Goal: Contribute content: Add original content to the website for others to see

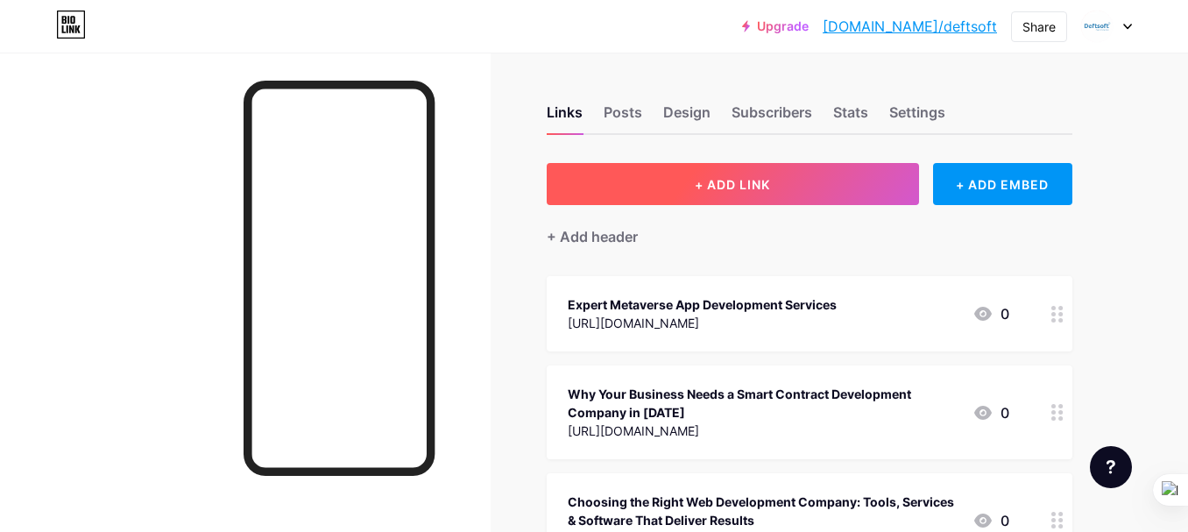
click at [743, 196] on button "+ ADD LINK" at bounding box center [733, 184] width 372 height 42
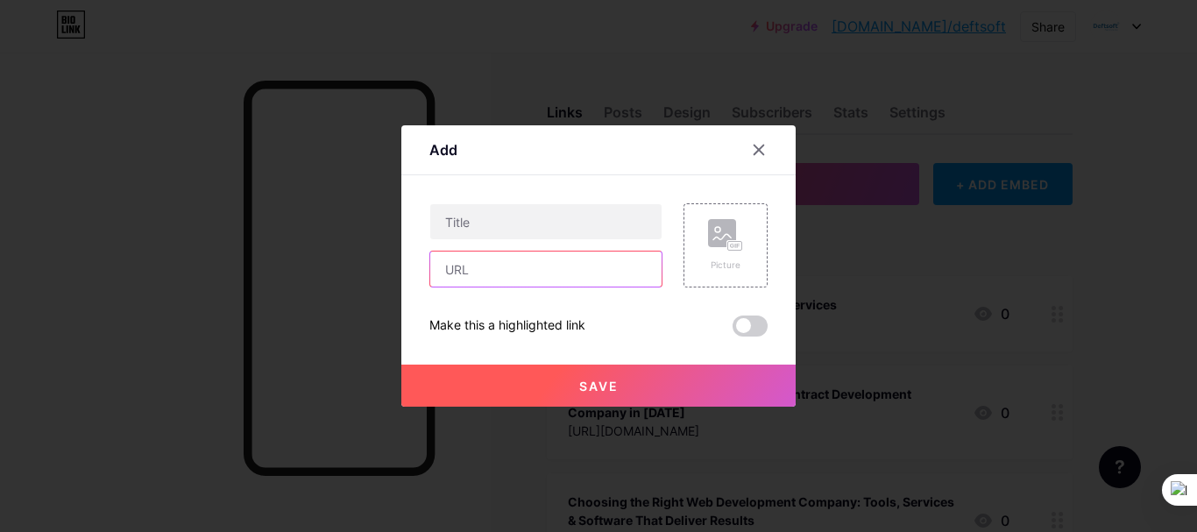
click at [456, 266] on input "text" at bounding box center [545, 269] width 231 height 35
paste input "[URL][DOMAIN_NAME]"
type input "[URL][DOMAIN_NAME]"
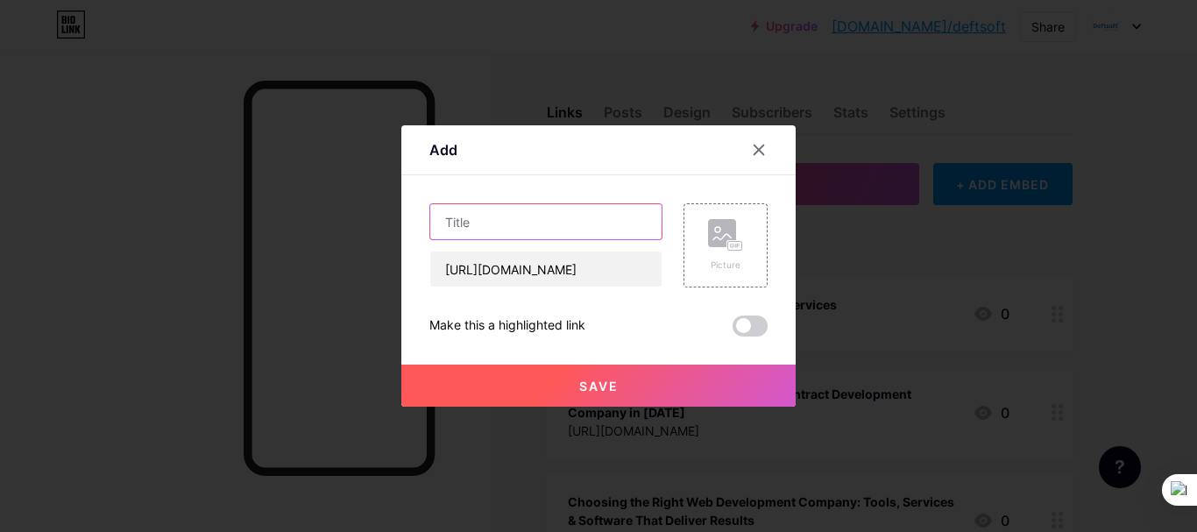
click at [507, 219] on input "text" at bounding box center [545, 221] width 231 height 35
paste input "Deftsoft: The Top AI Development Company in [GEOGRAPHIC_DATA]"
type input "Deftsoft: The Top AI Development Company in [GEOGRAPHIC_DATA]"
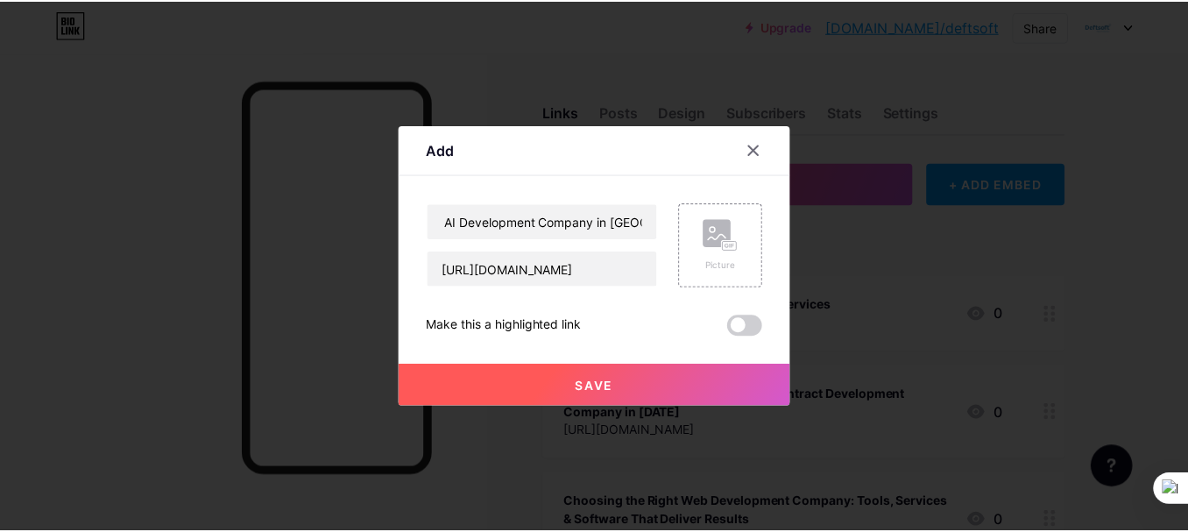
scroll to position [0, 0]
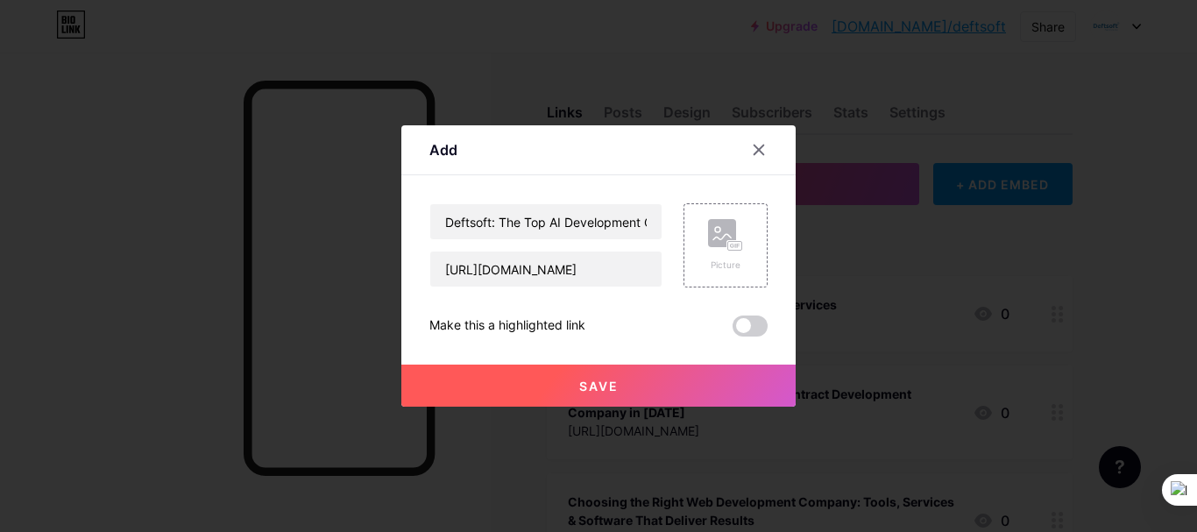
click at [580, 385] on span "Save" at bounding box center [598, 386] width 39 height 15
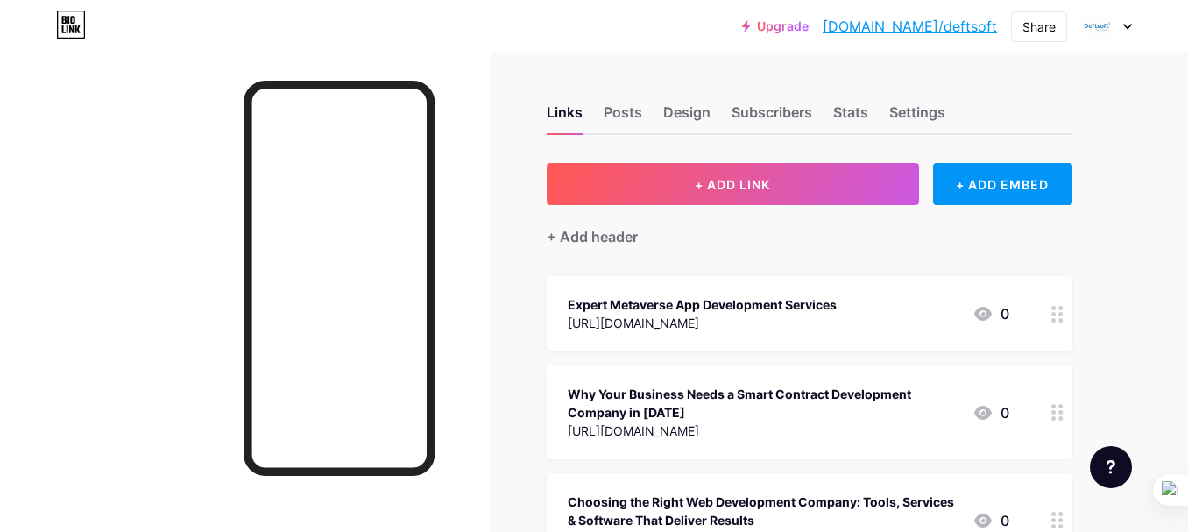
click at [982, 25] on link "[DOMAIN_NAME]/deftsoft" at bounding box center [910, 26] width 174 height 21
click at [1035, 15] on div "Share" at bounding box center [1039, 26] width 56 height 31
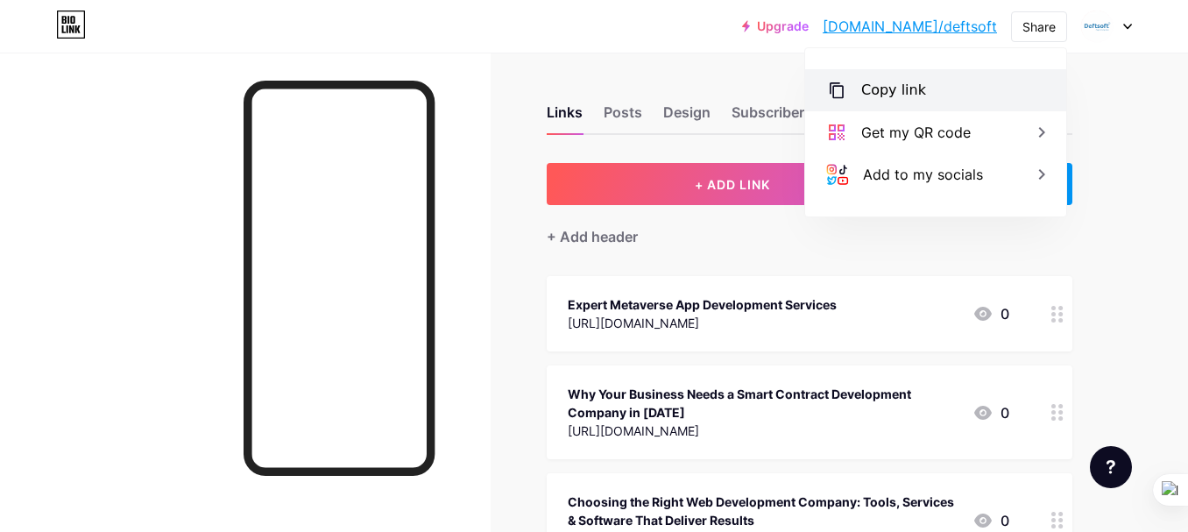
click at [913, 89] on div "Copy link" at bounding box center [893, 90] width 65 height 21
